Goal: Task Accomplishment & Management: Manage account settings

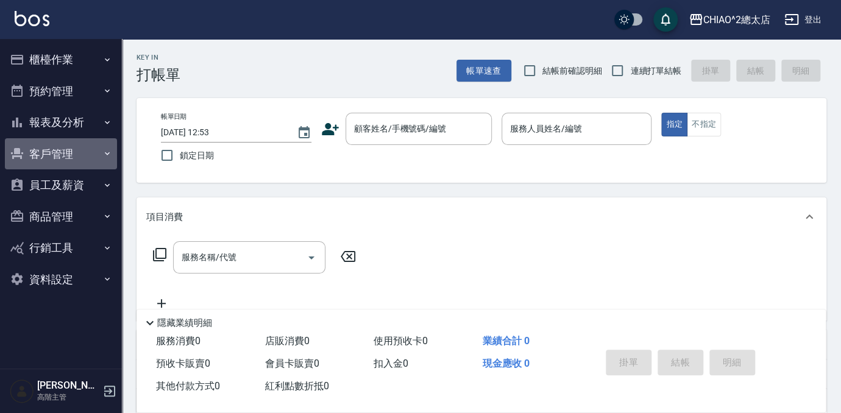
click at [45, 155] on button "客戶管理" at bounding box center [61, 154] width 112 height 32
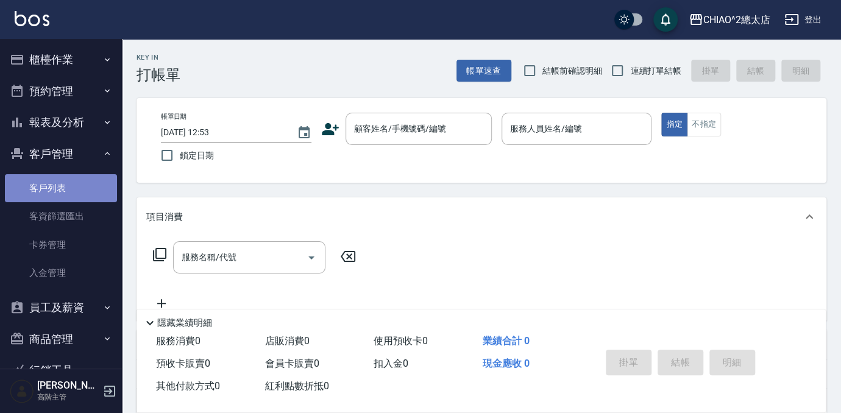
click at [66, 191] on link "客戶列表" at bounding box center [61, 188] width 112 height 28
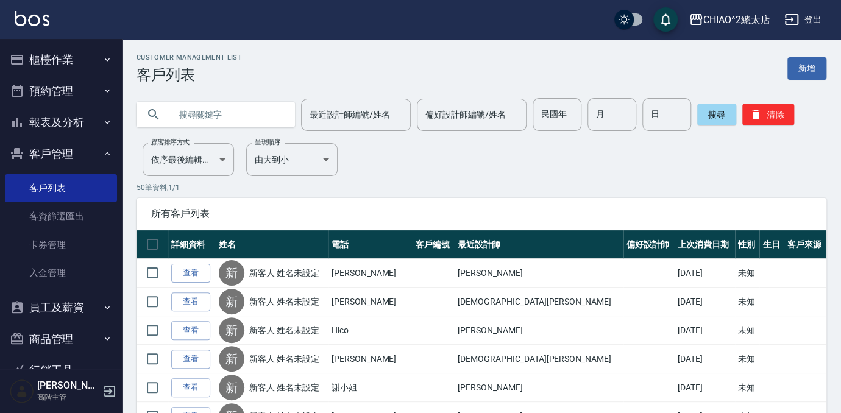
click at [203, 116] on input "text" at bounding box center [228, 114] width 115 height 33
type input "[PERSON_NAME]"
click at [715, 118] on button "搜尋" at bounding box center [716, 115] width 39 height 22
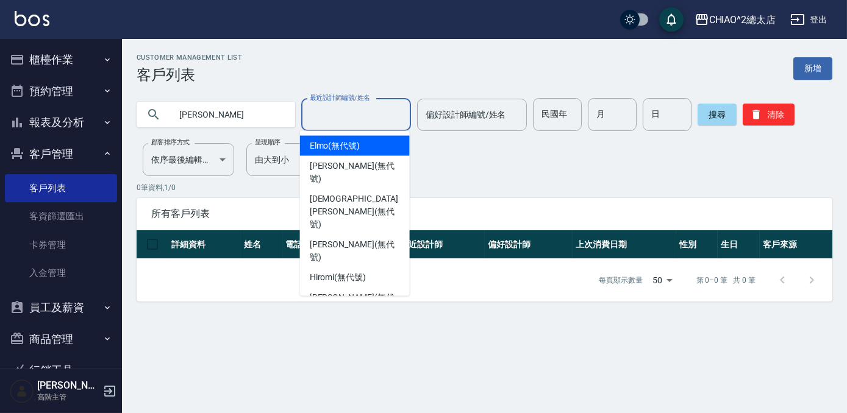
click at [344, 119] on input "最近設計師編號/姓名" at bounding box center [356, 114] width 99 height 21
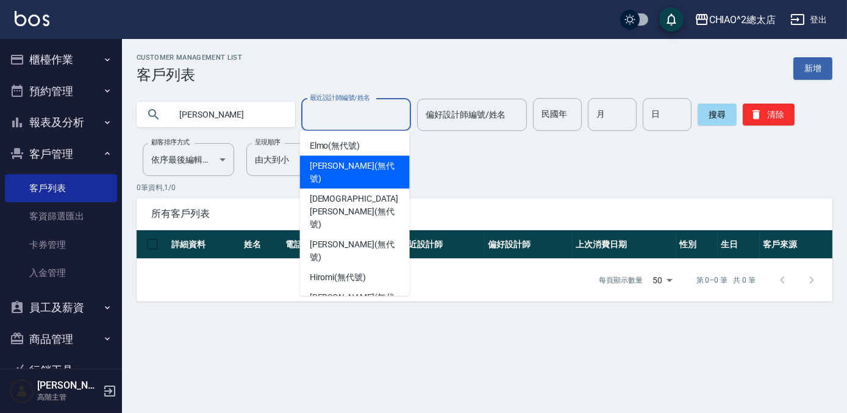
click at [329, 165] on span "[PERSON_NAME] (無代號)" at bounding box center [355, 173] width 90 height 26
type input "[PERSON_NAME](無代號)"
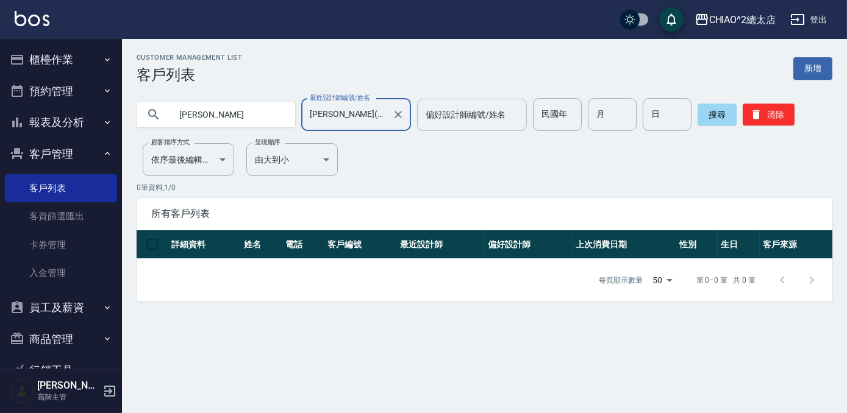
click at [465, 127] on div "偏好設計師編號/姓名" at bounding box center [472, 115] width 110 height 32
click at [368, 163] on div "Customer Management List 客戶列表 新增 [PERSON_NAME] 最近設計師編號/姓名 [PERSON_NAME](無代號) 最近…" at bounding box center [484, 178] width 725 height 248
click at [213, 117] on input "[PERSON_NAME]" at bounding box center [228, 114] width 115 height 33
type input "劉"
type input "0905766510"
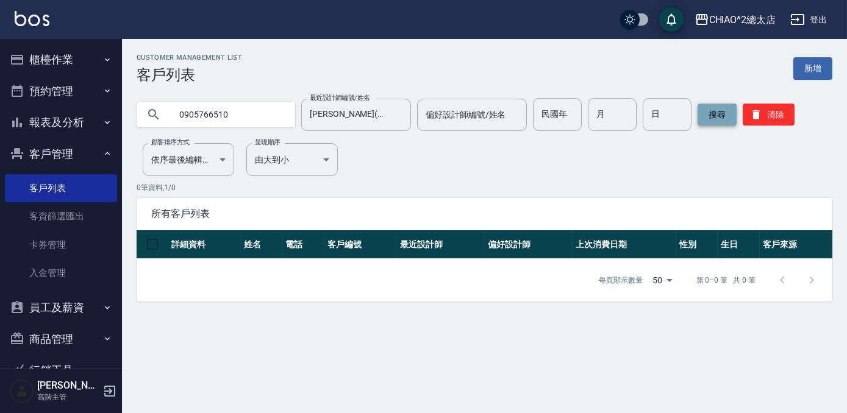
click at [703, 113] on button "搜尋" at bounding box center [716, 115] width 39 height 22
click at [261, 63] on div "Customer Management List 客戶列表 新增" at bounding box center [485, 69] width 696 height 30
